Goal: Information Seeking & Learning: Learn about a topic

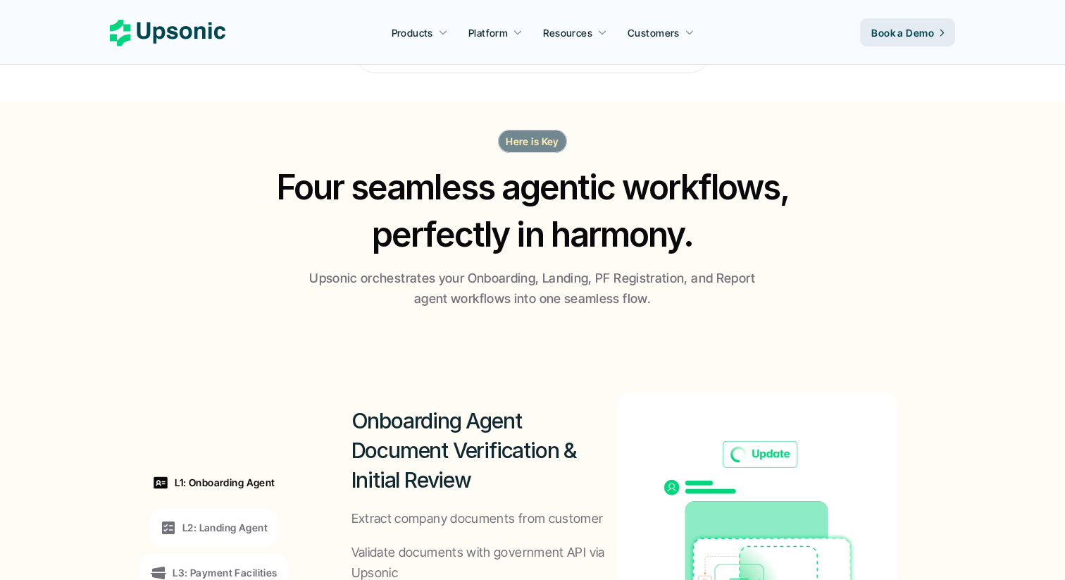
scroll to position [1757, 0]
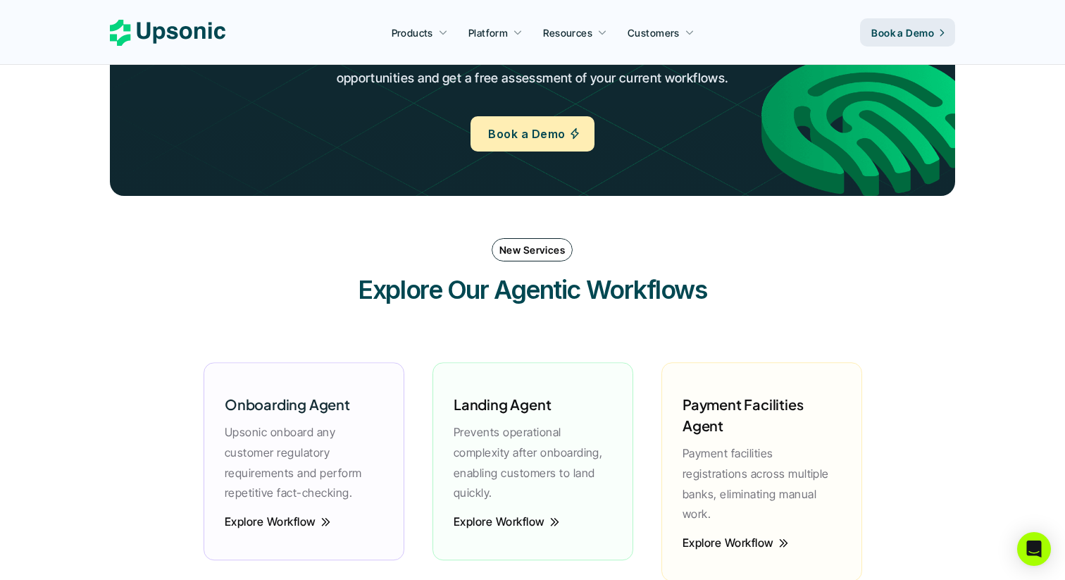
click at [580, 35] on p "Resources" at bounding box center [567, 32] width 49 height 15
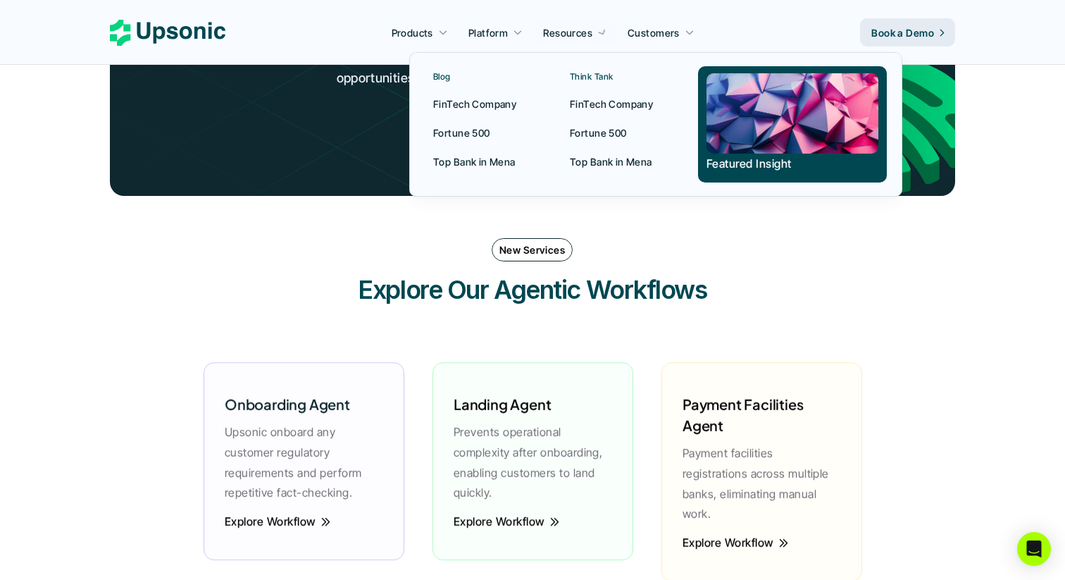
click at [598, 30] on icon at bounding box center [602, 32] width 13 height 13
click at [472, 130] on p "Fortune 500" at bounding box center [461, 132] width 57 height 15
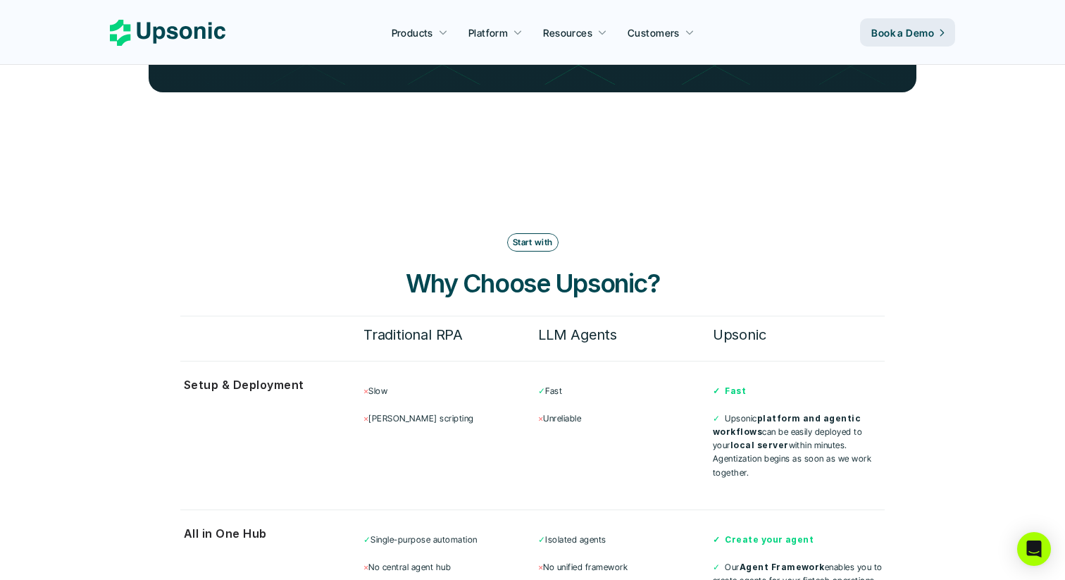
scroll to position [3795, 0]
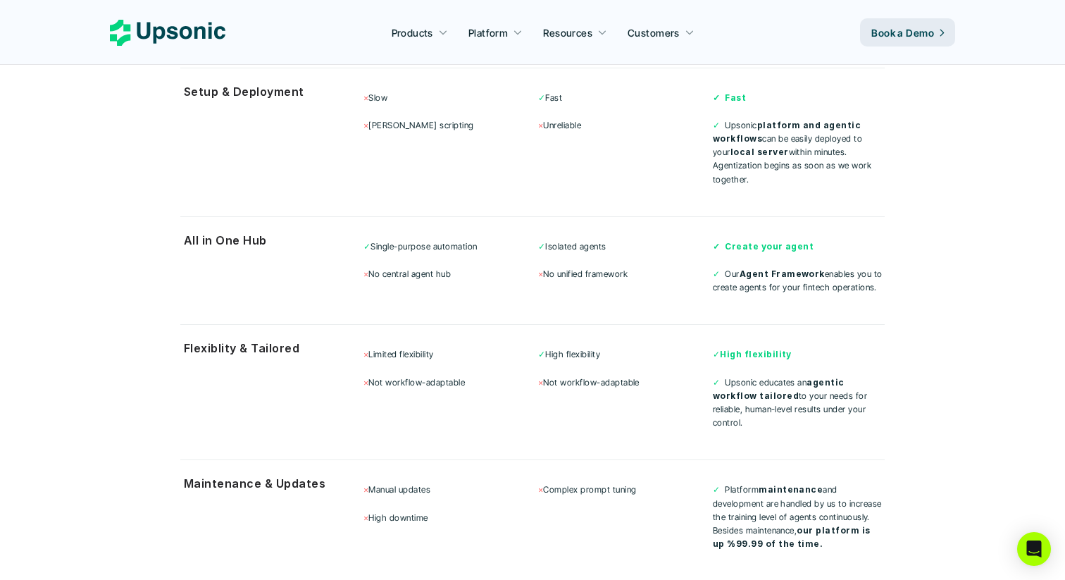
drag, startPoint x: 404, startPoint y: 321, endPoint x: 428, endPoint y: 331, distance: 25.9
click at [428, 347] on div "× Limited flexibility × Not workflow-adaptable" at bounding box center [449, 367] width 172 height 41
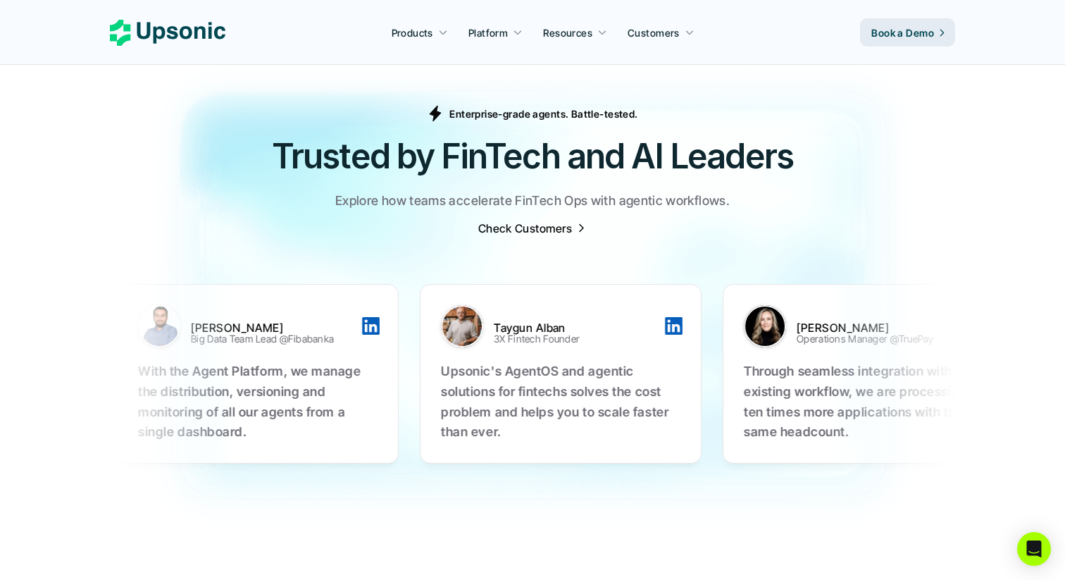
scroll to position [4387, 0]
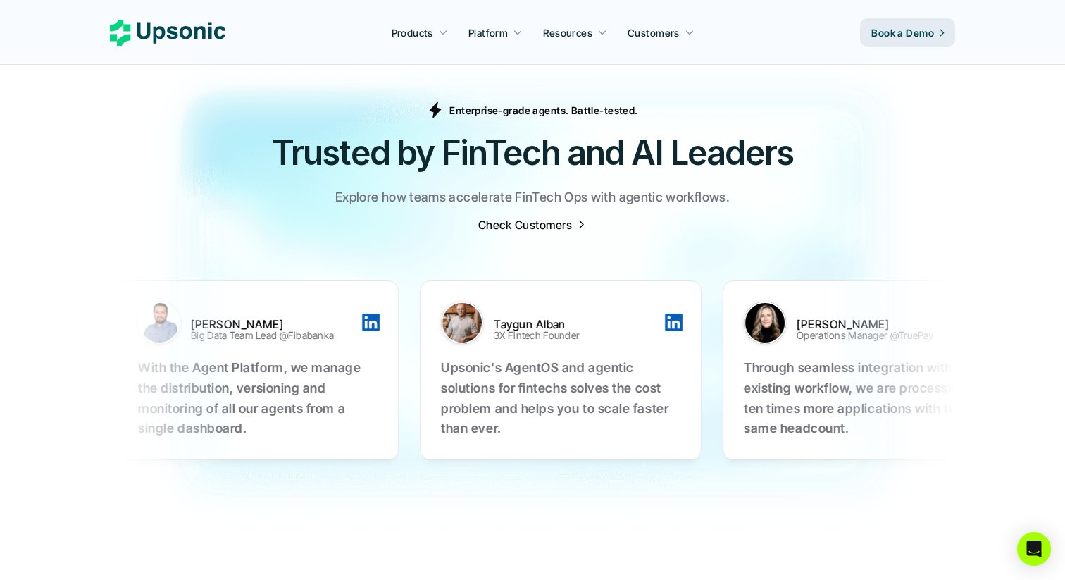
click at [589, 314] on div at bounding box center [580, 323] width 18 height 18
drag, startPoint x: 296, startPoint y: 332, endPoint x: 376, endPoint y: 356, distance: 83.8
drag, startPoint x: 309, startPoint y: 353, endPoint x: 348, endPoint y: 375, distance: 44.5
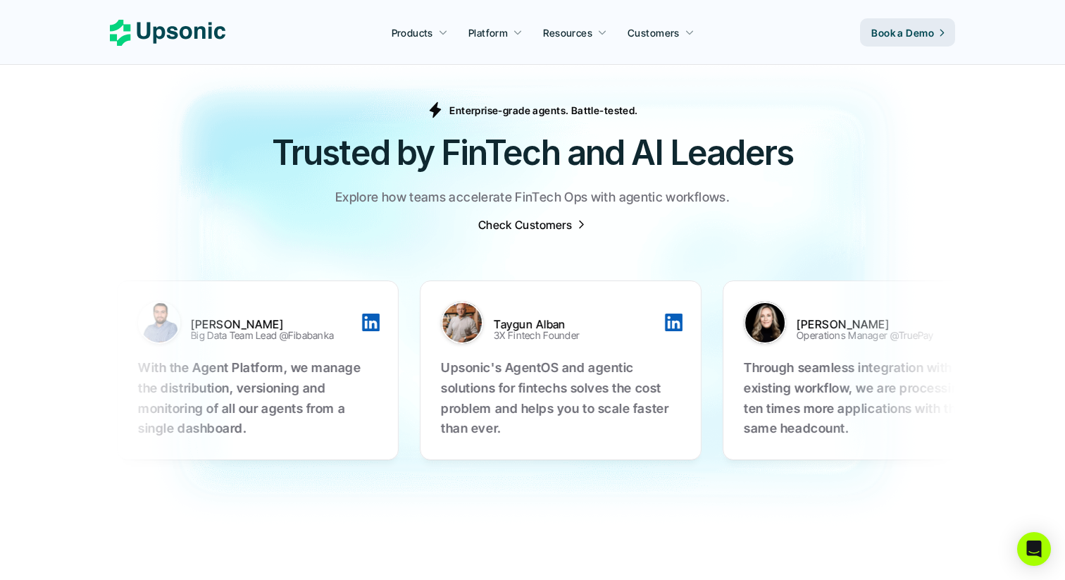
drag, startPoint x: 358, startPoint y: 373, endPoint x: 268, endPoint y: 356, distance: 91.0
drag, startPoint x: 495, startPoint y: 335, endPoint x: 587, endPoint y: 361, distance: 95.7
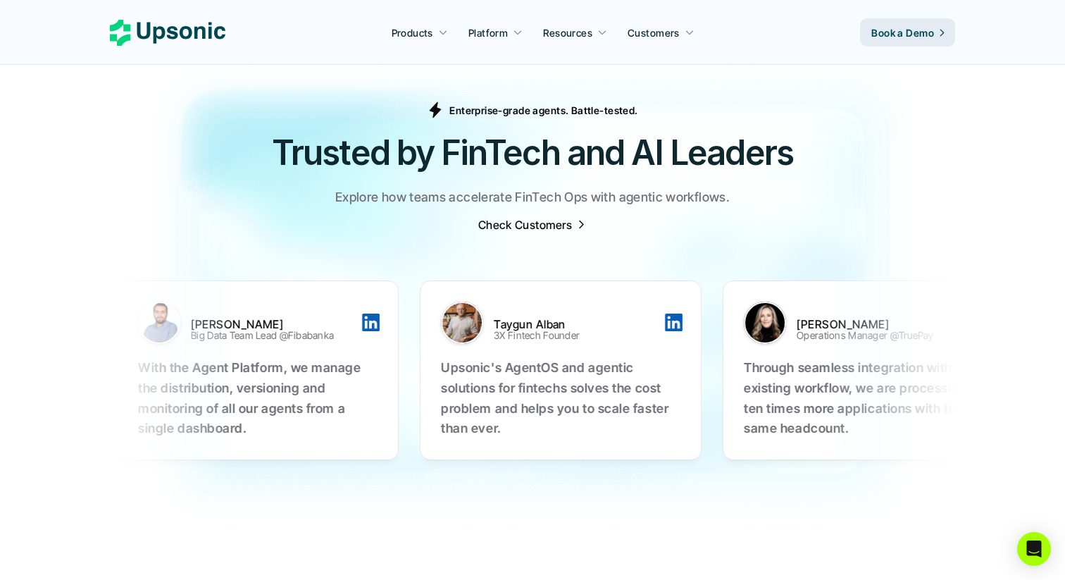
drag, startPoint x: 575, startPoint y: 375, endPoint x: 480, endPoint y: 357, distance: 96.8
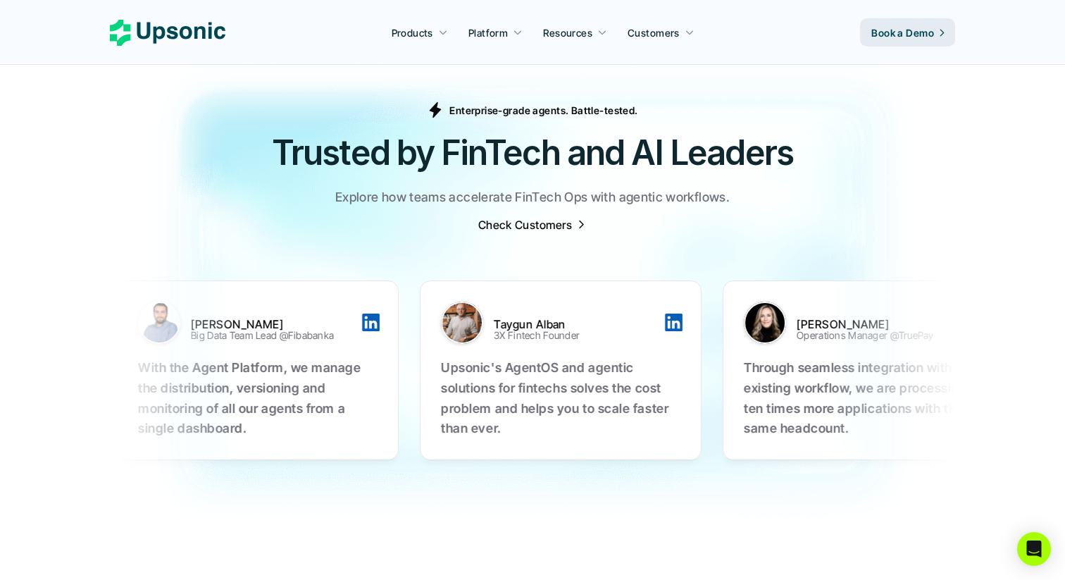
drag, startPoint x: 534, startPoint y: 375, endPoint x: 409, endPoint y: 358, distance: 125.9
drag, startPoint x: 702, startPoint y: 333, endPoint x: 724, endPoint y: 377, distance: 49.1
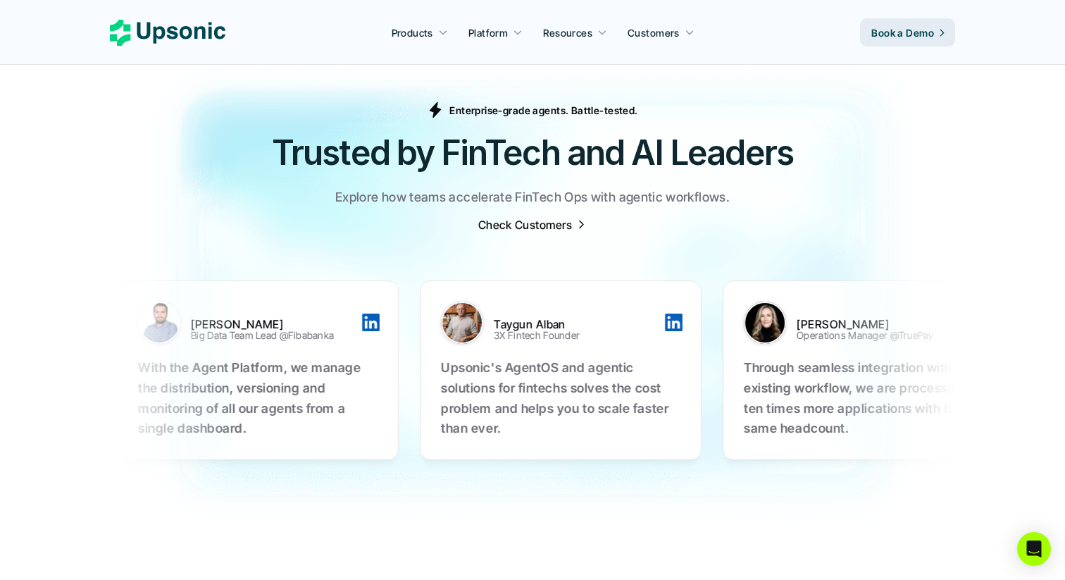
drag, startPoint x: 753, startPoint y: 378, endPoint x: 649, endPoint y: 357, distance: 105.5
drag, startPoint x: 659, startPoint y: 333, endPoint x: 756, endPoint y: 356, distance: 99.8
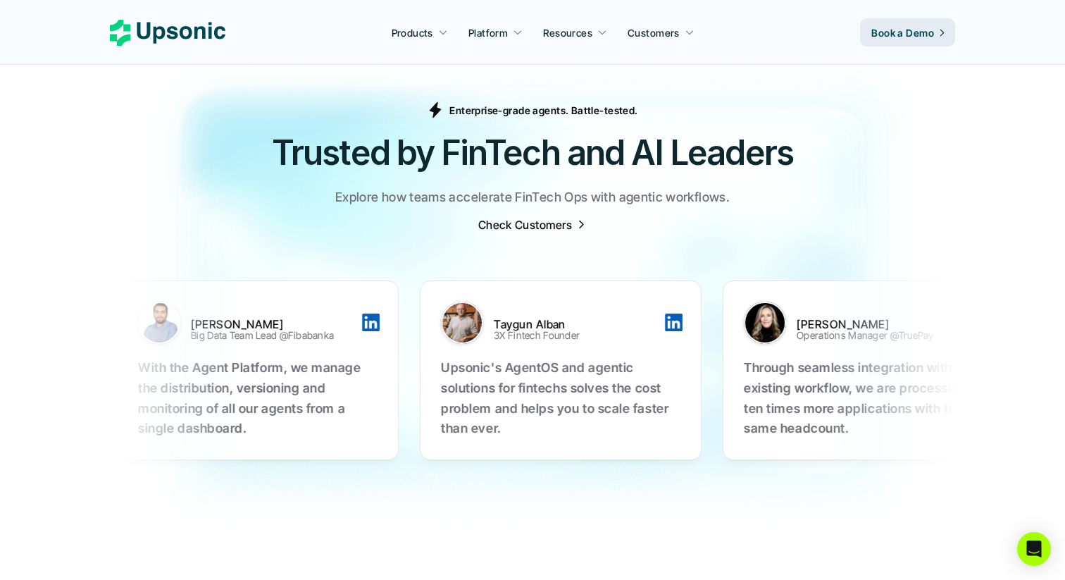
drag, startPoint x: 767, startPoint y: 377, endPoint x: 620, endPoint y: 360, distance: 148.2
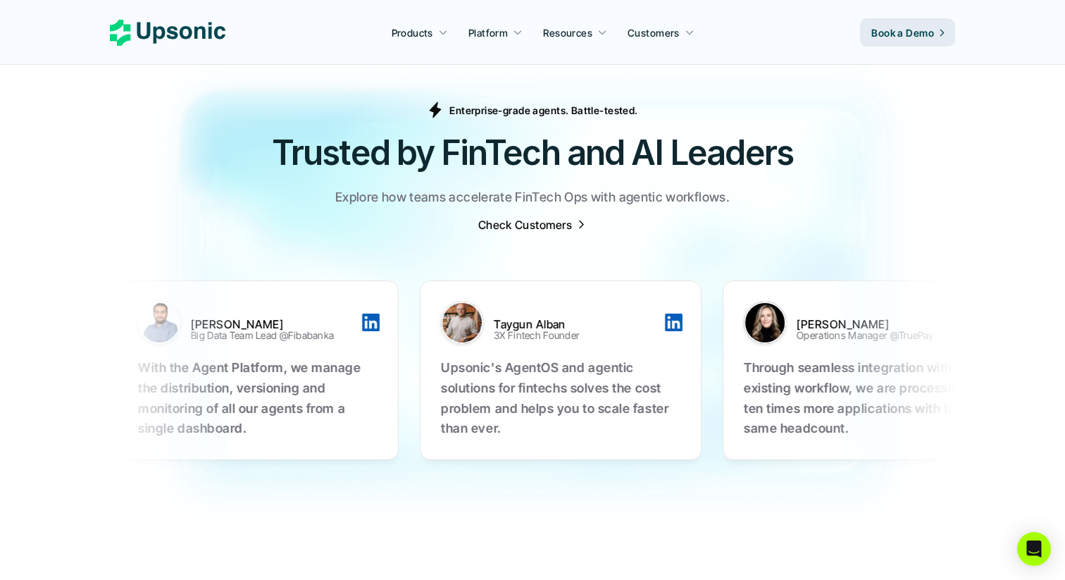
drag, startPoint x: 597, startPoint y: 335, endPoint x: 658, endPoint y: 354, distance: 64.4
click at [770, 314] on div at bounding box center [761, 323] width 18 height 18
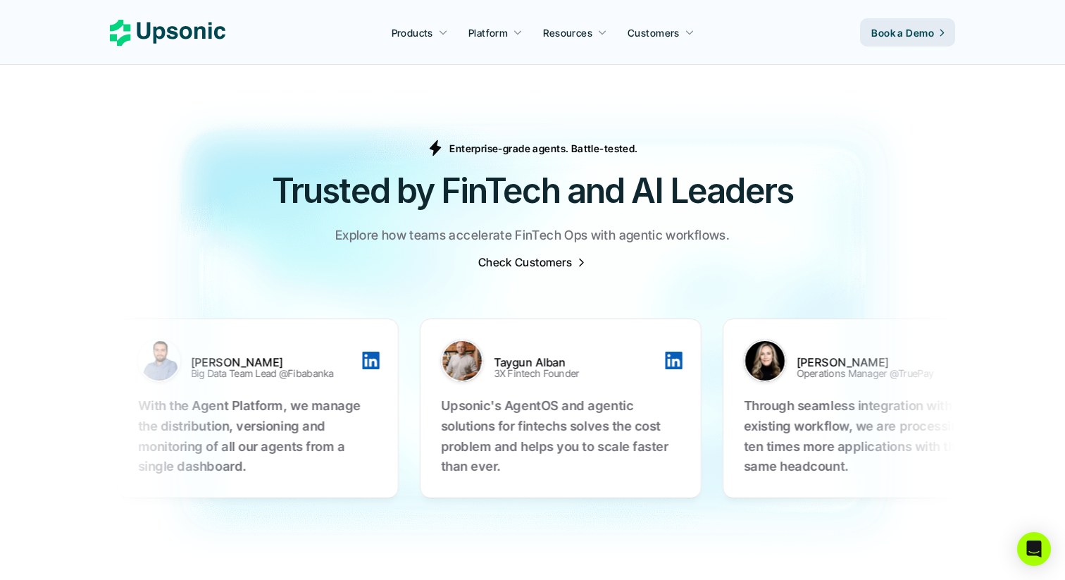
scroll to position [4349, 0]
drag, startPoint x: 618, startPoint y: 371, endPoint x: 683, endPoint y: 388, distance: 67.7
drag, startPoint x: 602, startPoint y: 394, endPoint x: 671, endPoint y: 413, distance: 71.8
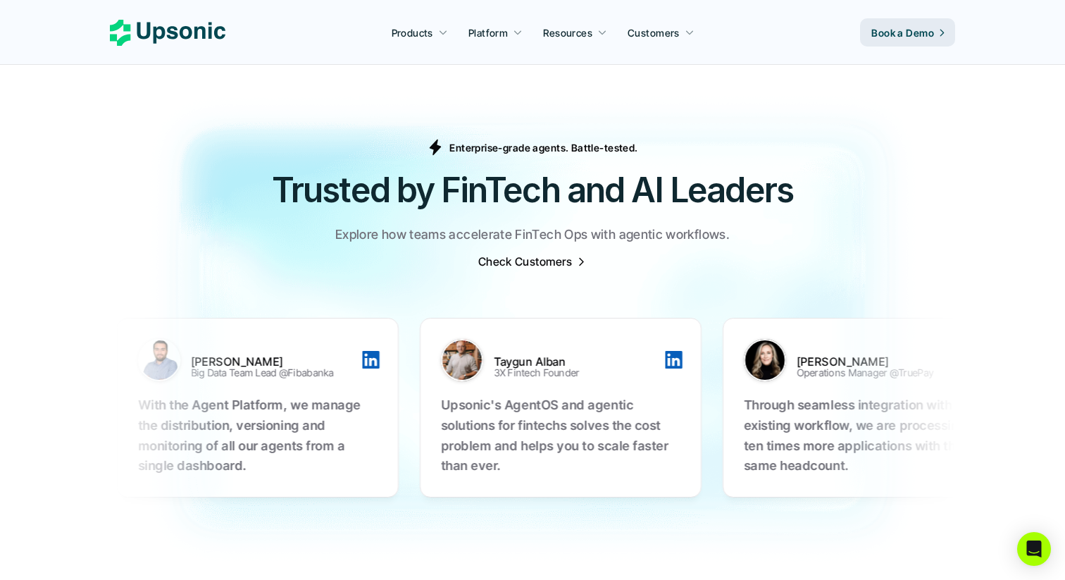
click at [964, 351] on div at bounding box center [973, 360] width 18 height 18
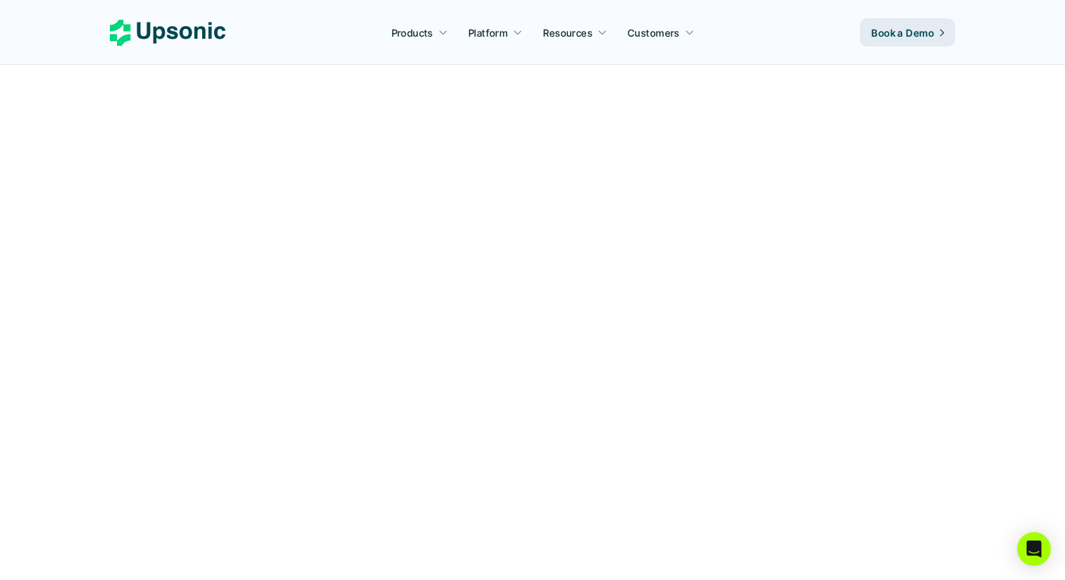
scroll to position [3050, 0]
